Goal: Transaction & Acquisition: Purchase product/service

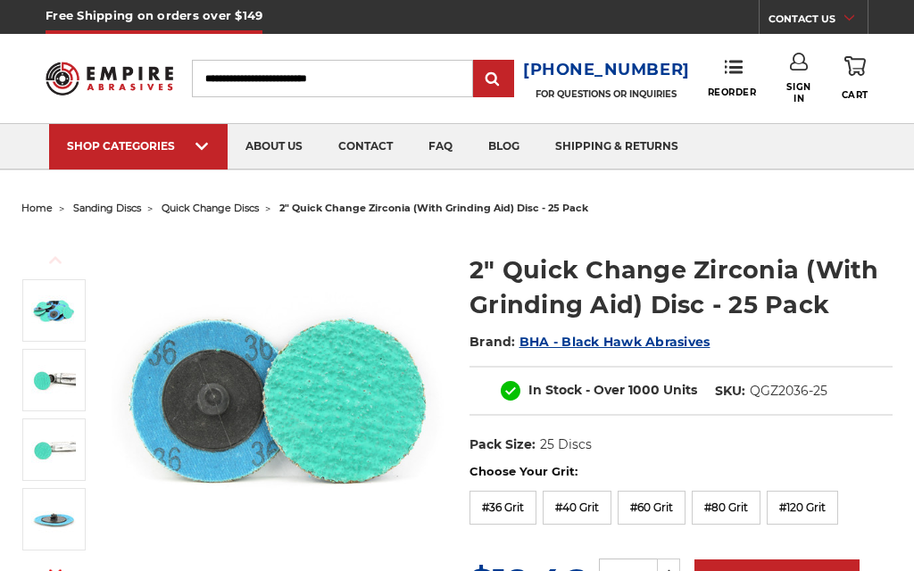
click at [589, 501] on label "#40 Grit" at bounding box center [577, 508] width 69 height 34
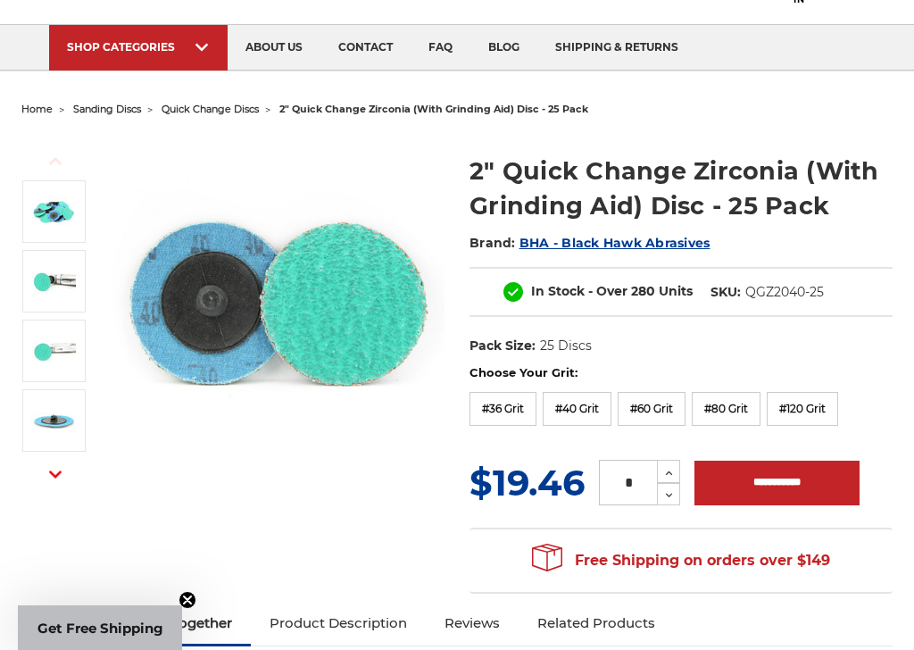
click at [679, 473] on button "Increase Quantity:" at bounding box center [668, 471] width 23 height 23
type input "*"
click at [771, 487] on input "**********" at bounding box center [777, 483] width 165 height 45
type input "**********"
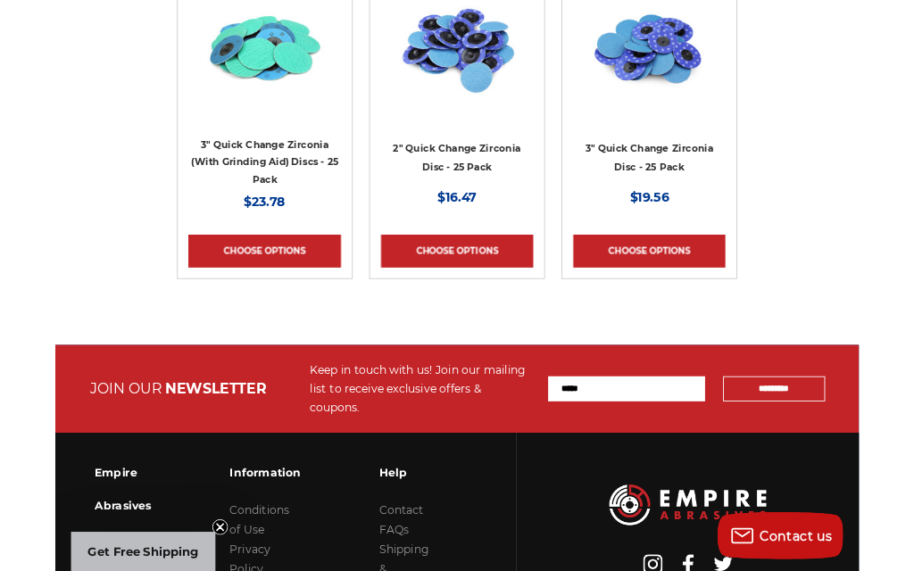
scroll to position [2634, 0]
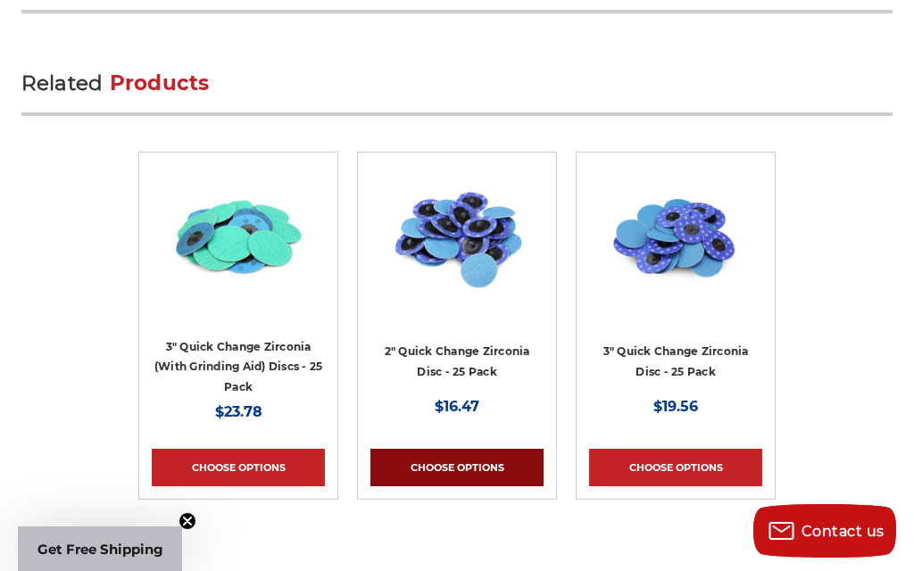
click at [453, 449] on link "Choose Options" at bounding box center [457, 468] width 173 height 38
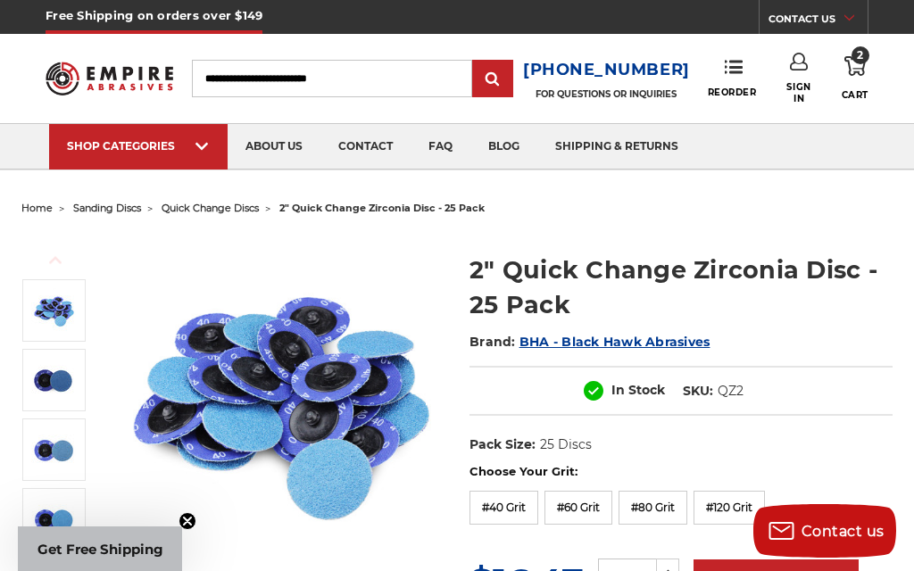
scroll to position [142, 0]
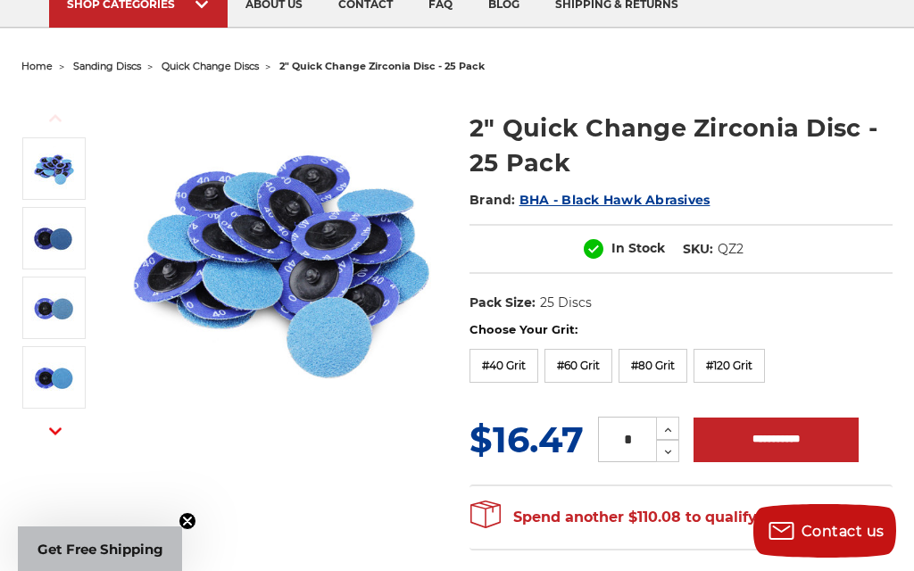
click at [676, 428] on button "Increase Quantity:" at bounding box center [667, 428] width 23 height 23
type input "*"
click at [589, 370] on label "#60 Grit" at bounding box center [579, 366] width 68 height 34
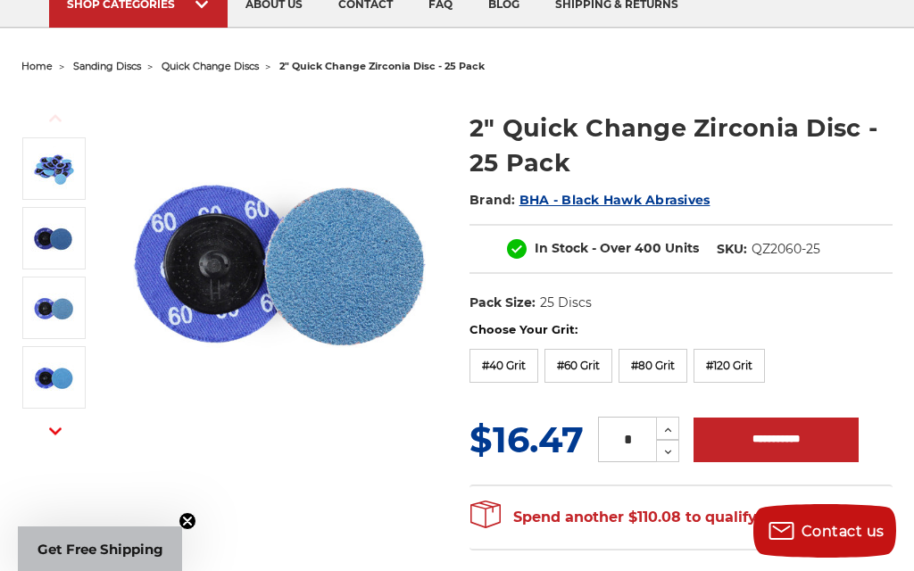
click at [766, 444] on input "**********" at bounding box center [776, 440] width 165 height 45
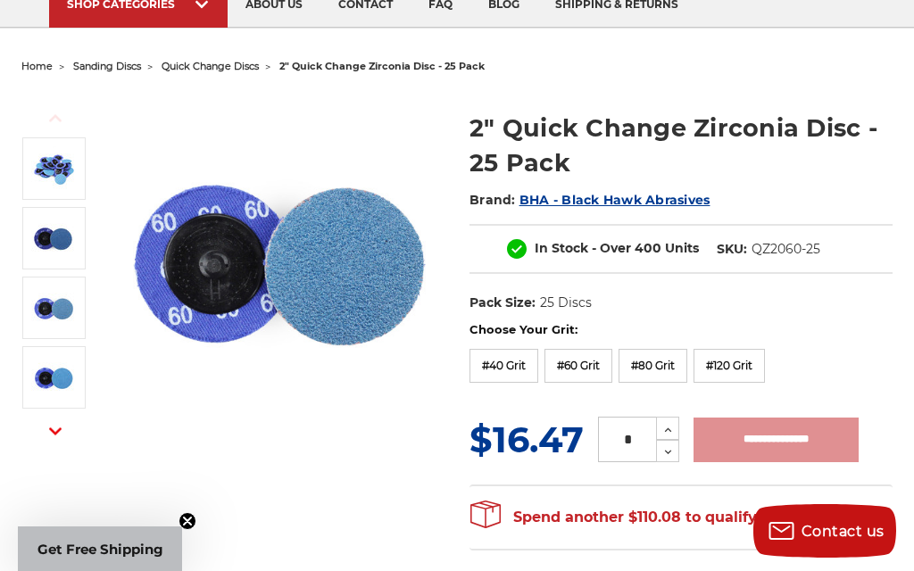
type input "**********"
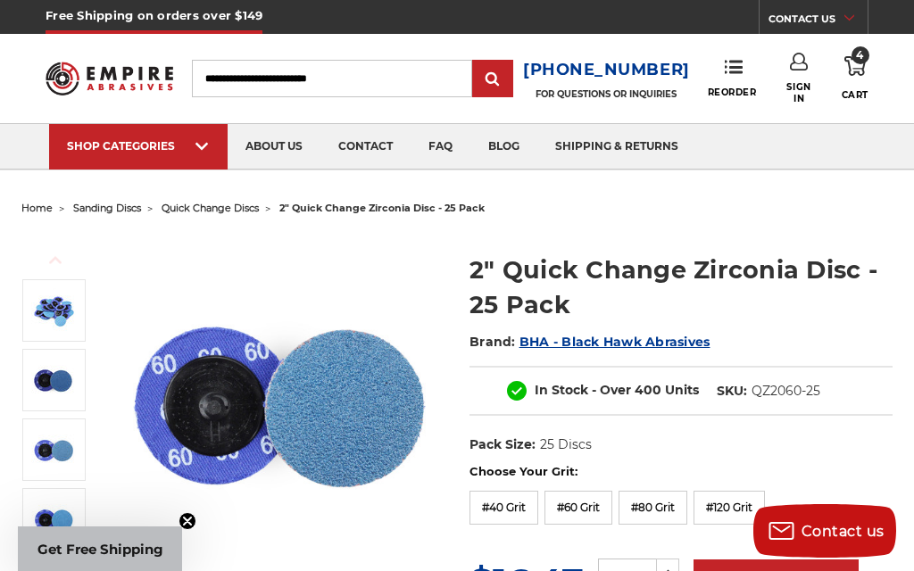
scroll to position [0, 0]
click at [804, 71] on icon at bounding box center [799, 62] width 18 height 18
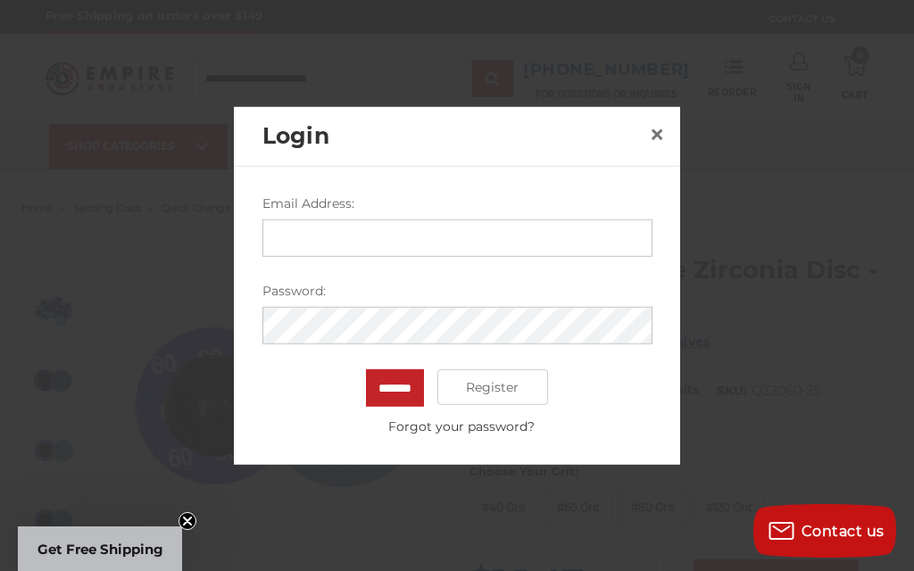
click at [300, 233] on input "Email Address:" at bounding box center [458, 239] width 390 height 38
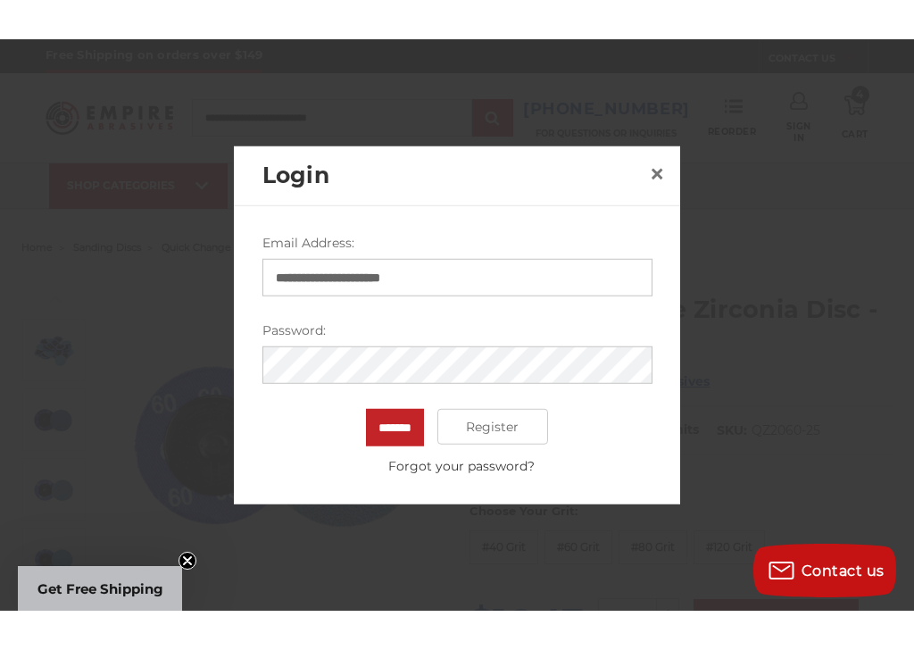
scroll to position [110, 0]
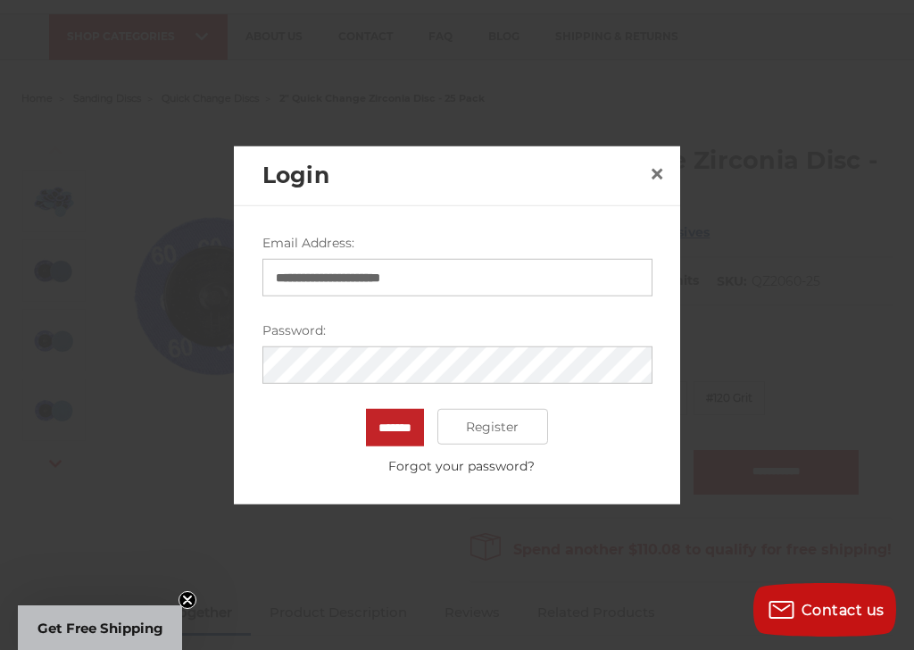
type input "**********"
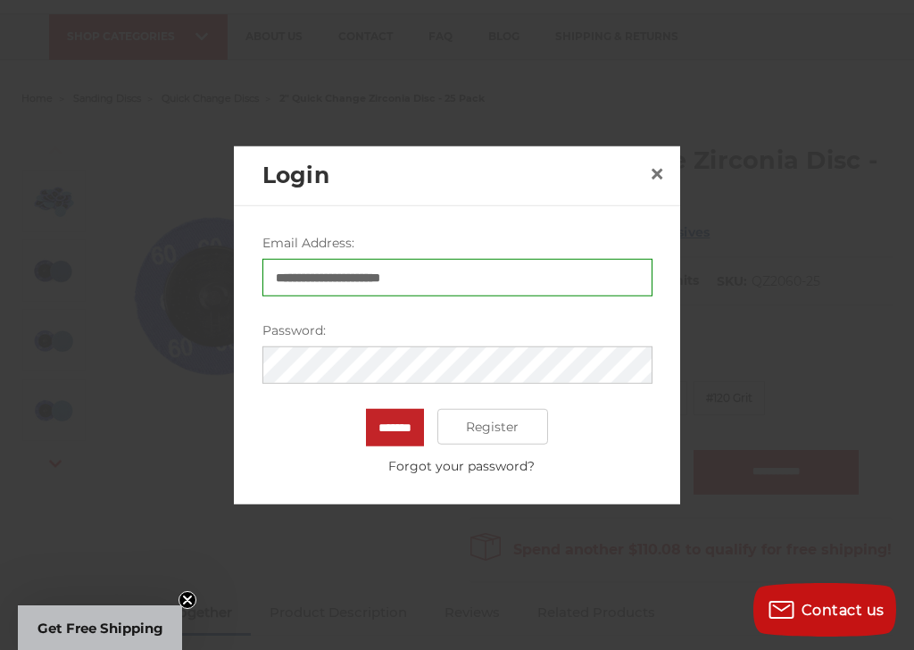
click at [299, 321] on label "Password:" at bounding box center [458, 330] width 390 height 19
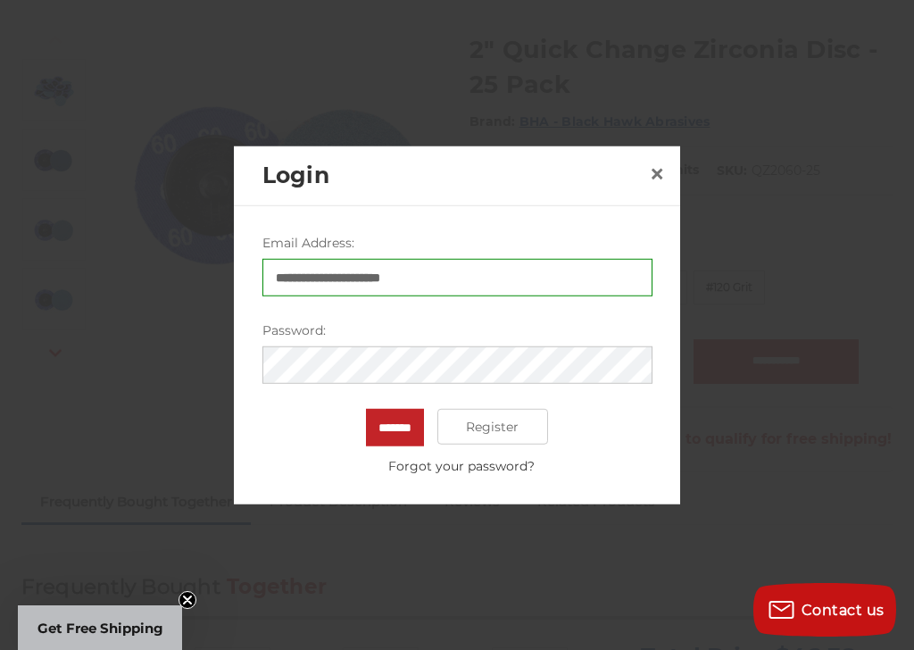
scroll to position [222, 0]
click at [392, 409] on input "*******" at bounding box center [395, 428] width 58 height 38
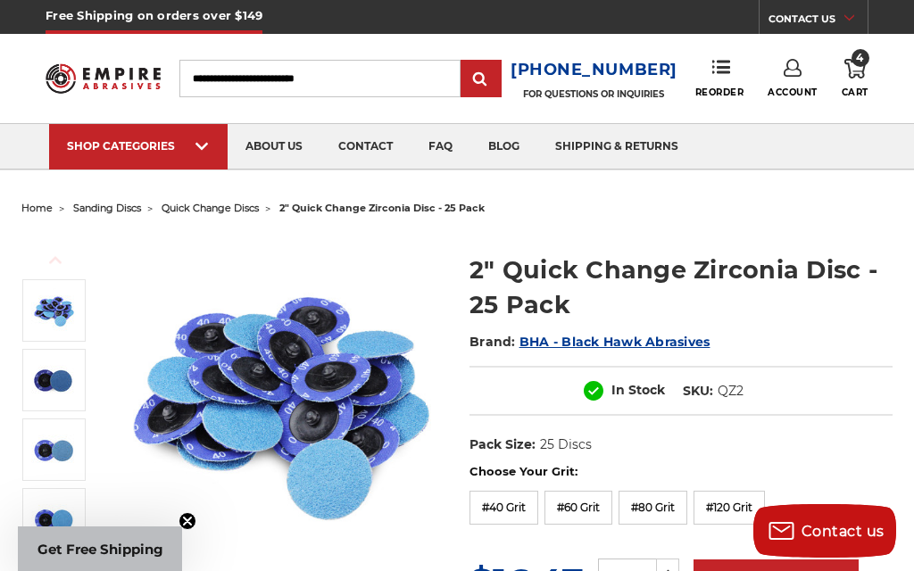
click at [863, 72] on use at bounding box center [855, 69] width 21 height 20
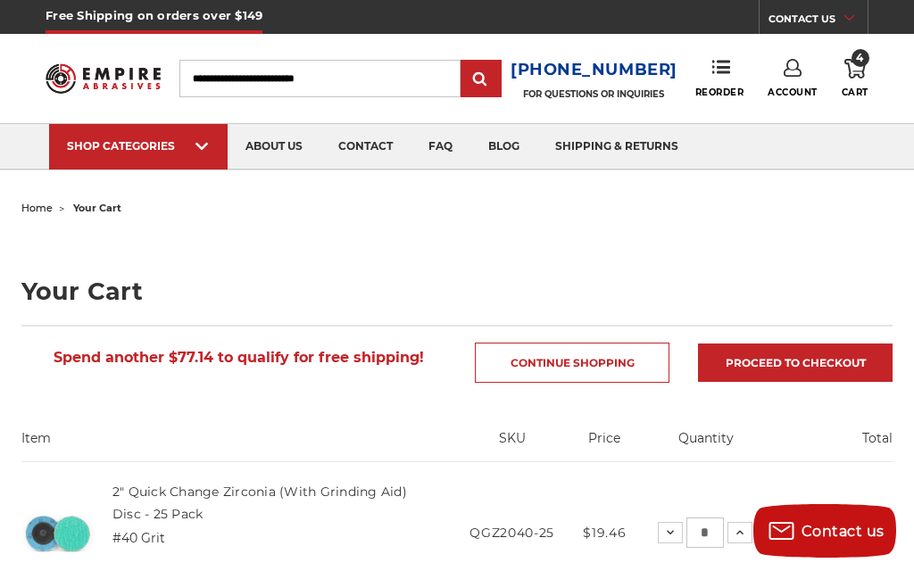
click at [775, 362] on link "Proceed to checkout" at bounding box center [795, 363] width 195 height 38
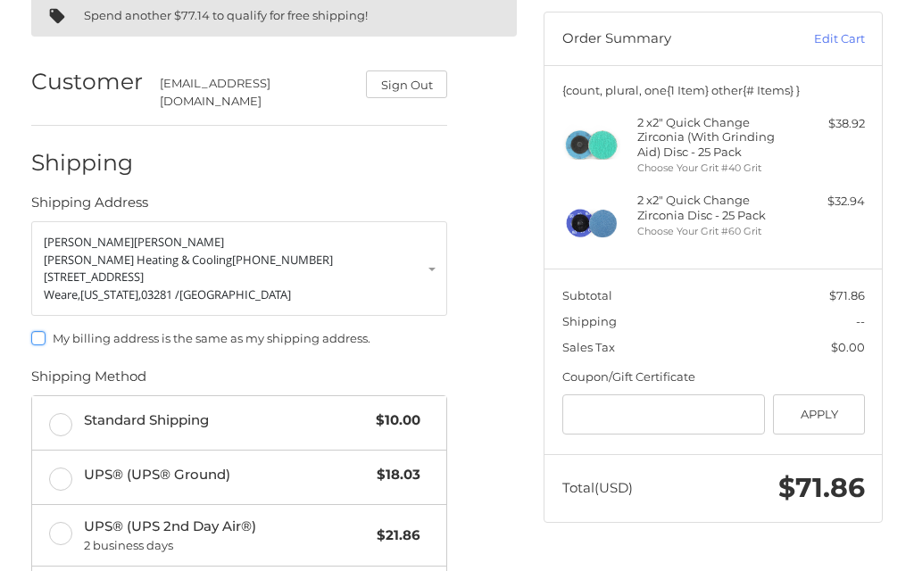
scroll to position [163, 0]
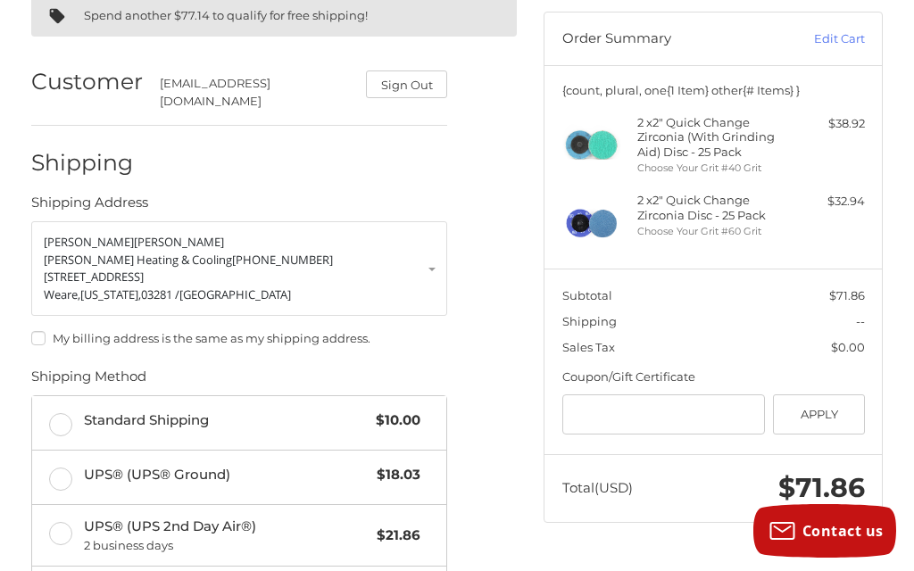
click at [63, 466] on label "UPS® (UPS® Ground) $18.03" at bounding box center [239, 478] width 415 height 54
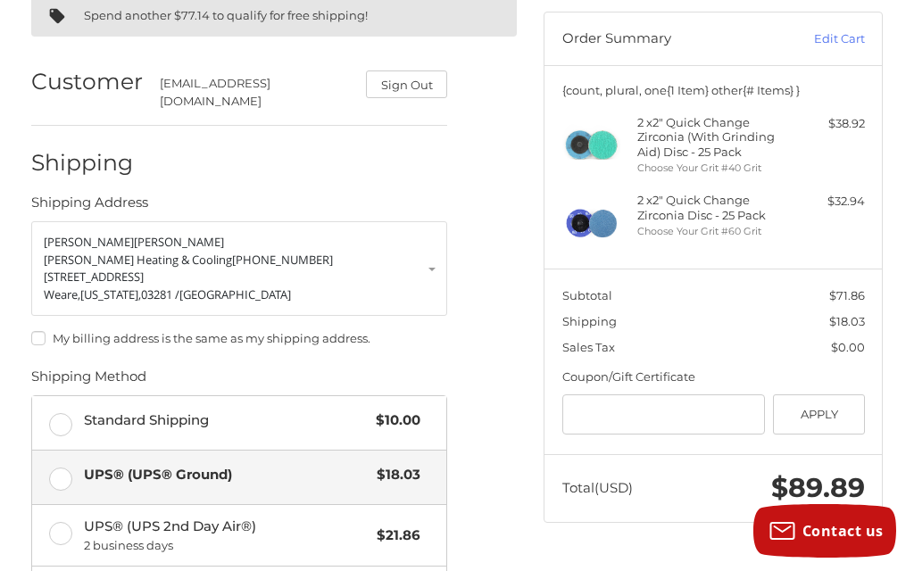
click at [61, 471] on label "UPS® (UPS® Ground) $18.03" at bounding box center [239, 478] width 415 height 54
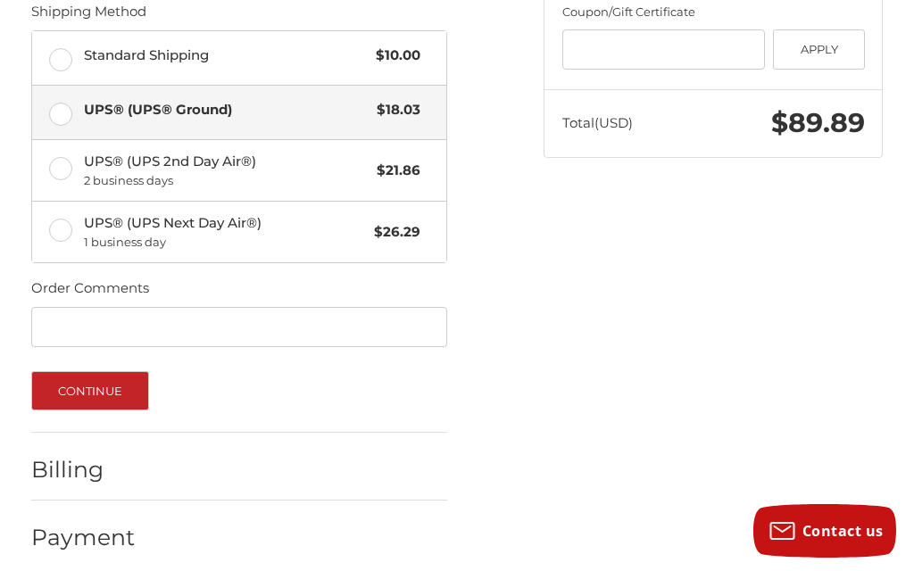
scroll to position [528, 0]
click at [59, 457] on h2 "Billing" at bounding box center [83, 471] width 104 height 28
click at [63, 375] on button "Continue" at bounding box center [90, 391] width 119 height 39
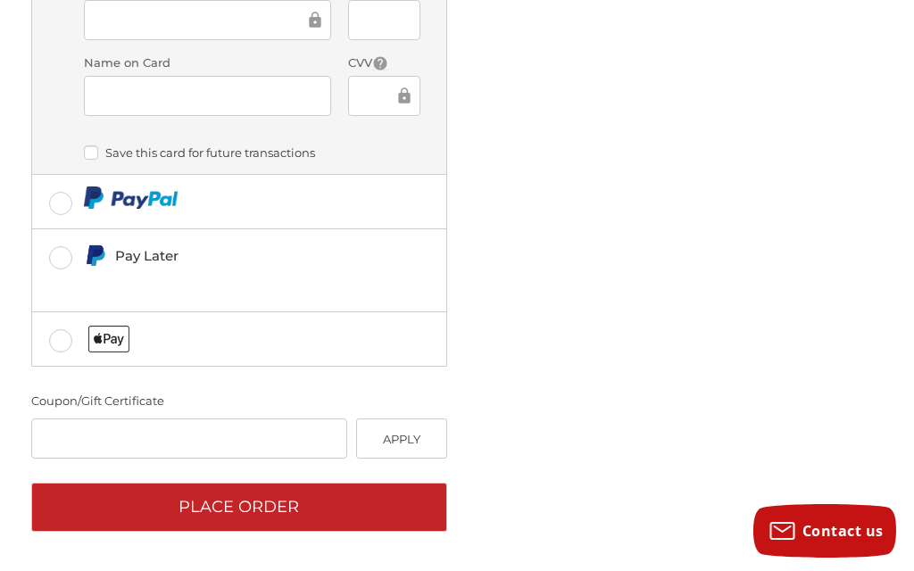
scroll to position [1069, 0]
click at [235, 483] on button "Place Order" at bounding box center [239, 507] width 417 height 49
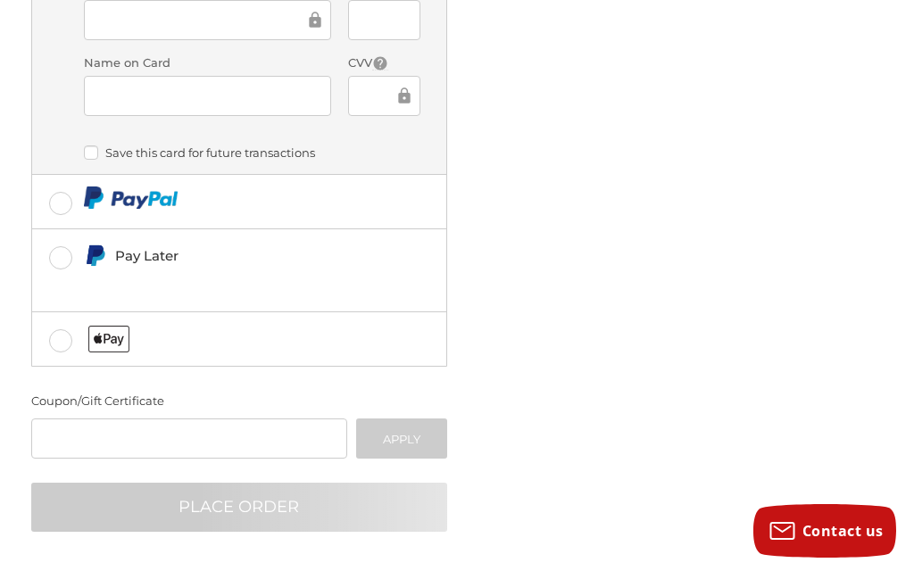
scroll to position [1001, 0]
